Goal: Task Accomplishment & Management: Manage account settings

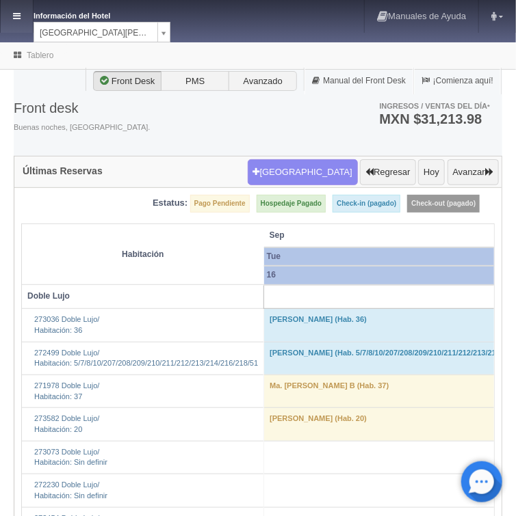
click at [14, 20] on icon at bounding box center [17, 16] width 8 height 9
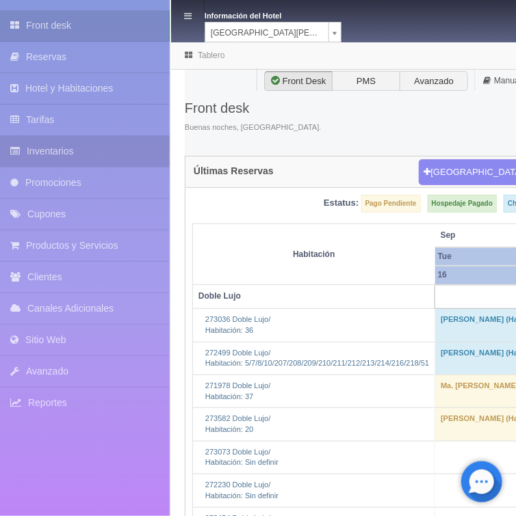
click at [51, 153] on link "Inventarios" at bounding box center [85, 151] width 170 height 31
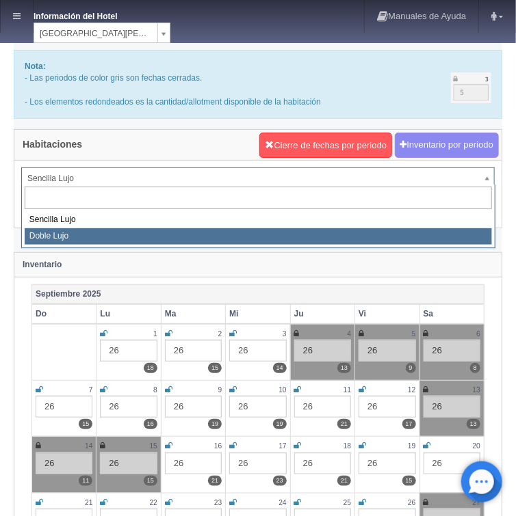
select select "577"
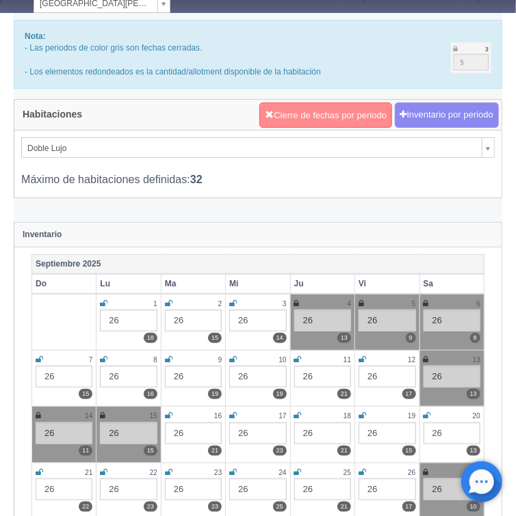
scroll to position [55, 0]
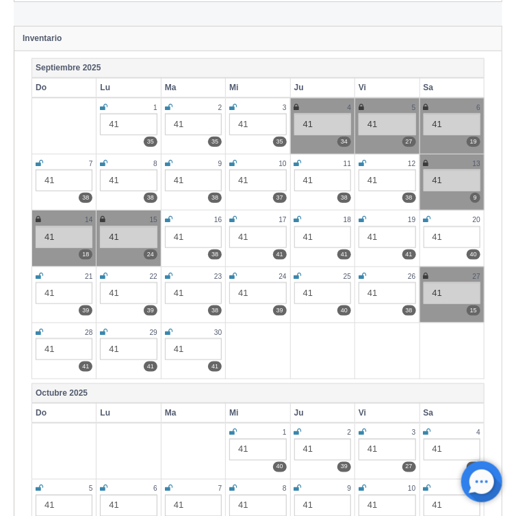
scroll to position [438, 0]
